Goal: Task Accomplishment & Management: Manage account settings

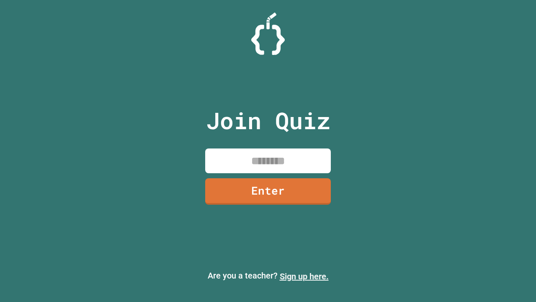
click at [304, 276] on link "Sign up here." at bounding box center [304, 276] width 49 height 10
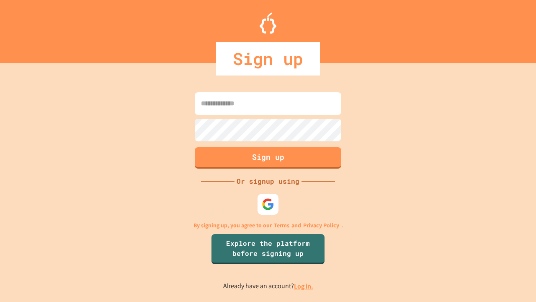
click at [304, 286] on link "Log in." at bounding box center [303, 286] width 19 height 9
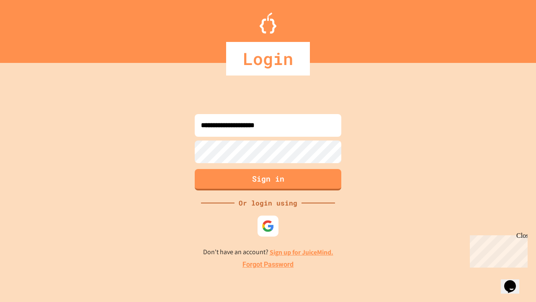
type input "**********"
